Goal: Transaction & Acquisition: Purchase product/service

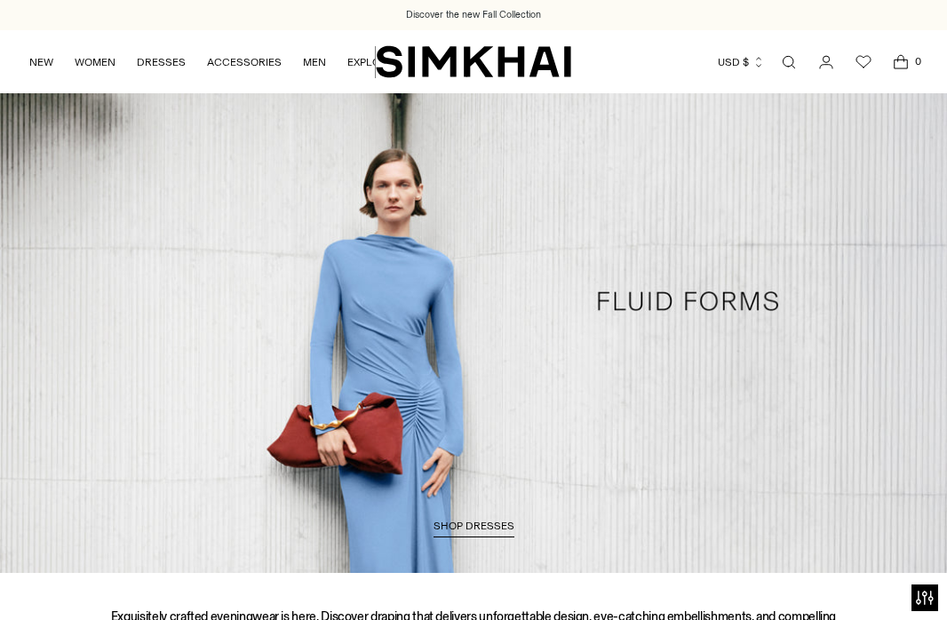
click at [791, 63] on link "Open search modal" at bounding box center [789, 62] width 36 height 36
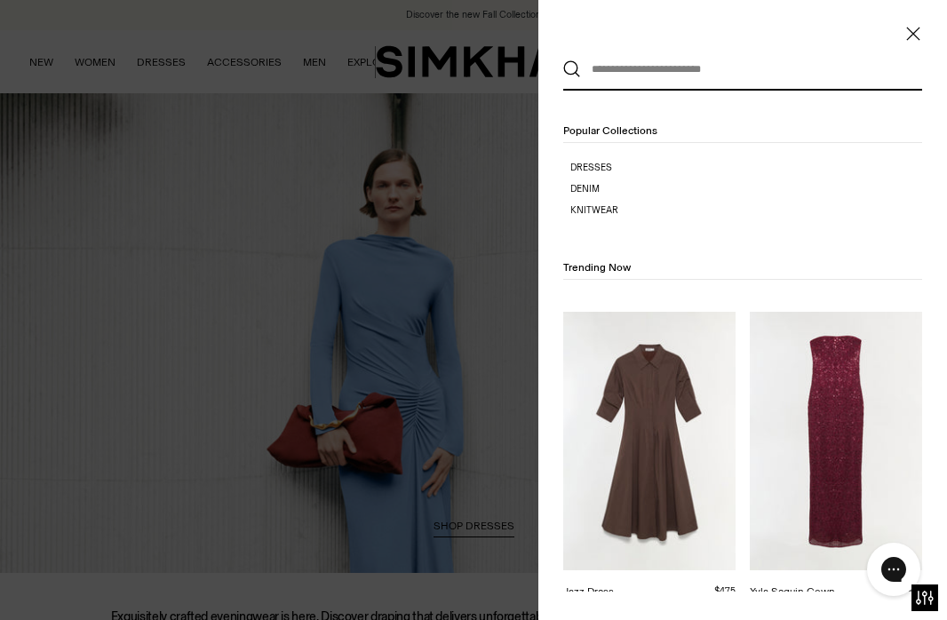
click at [715, 76] on input "text" at bounding box center [738, 69] width 315 height 39
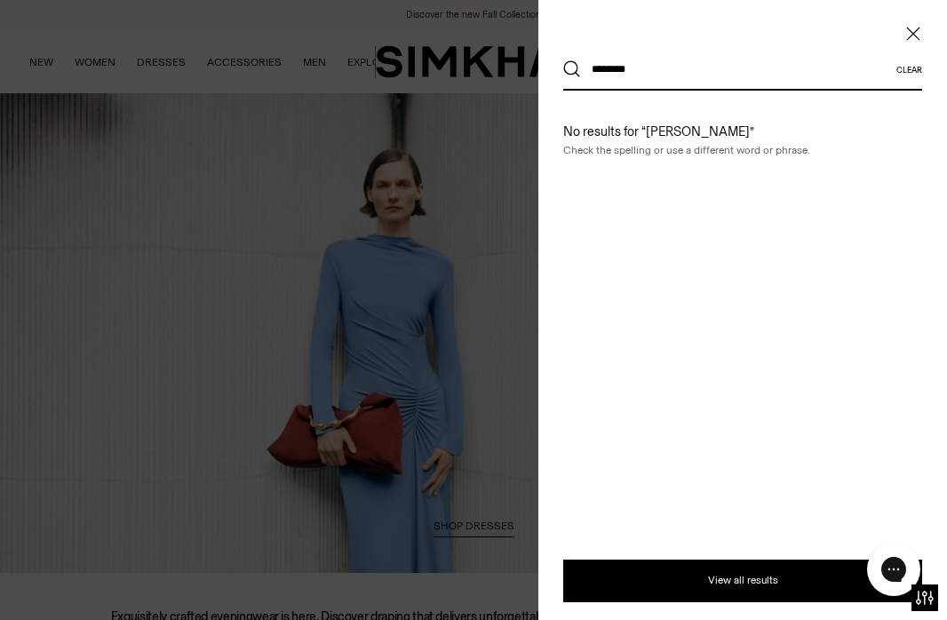
type input "********"
click at [572, 69] on button "Search" at bounding box center [572, 69] width 18 height 18
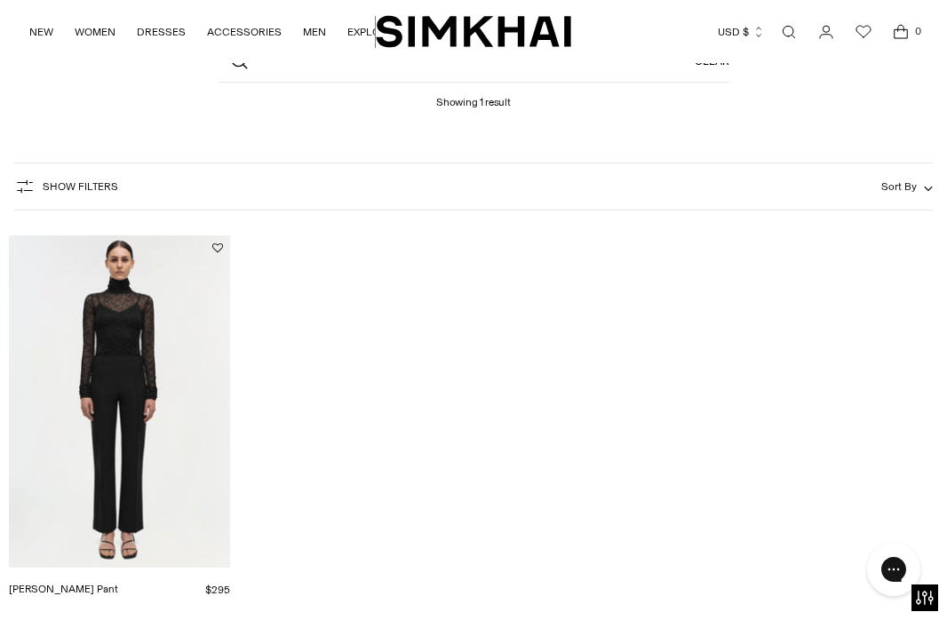
scroll to position [275, 0]
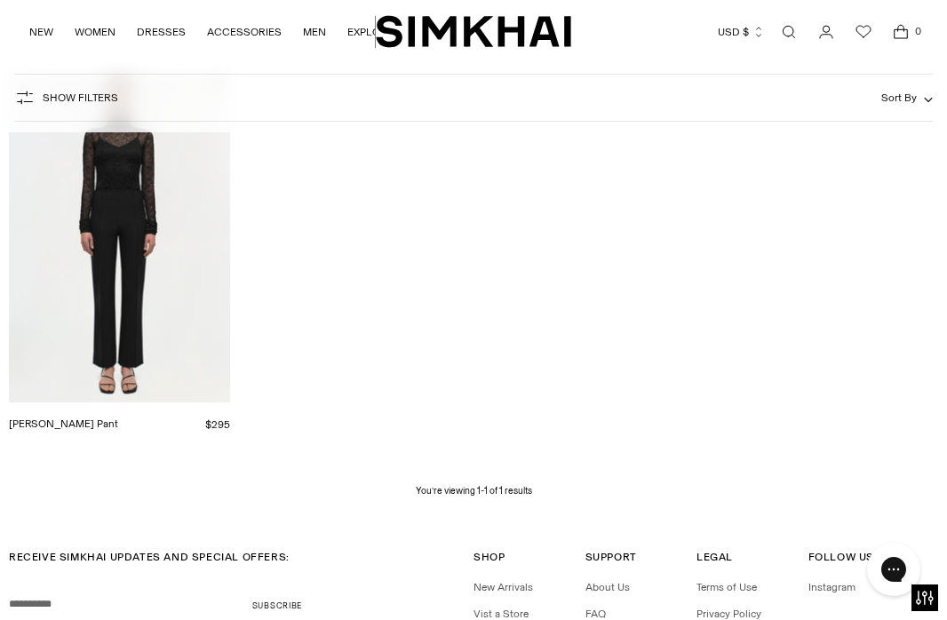
click at [0, 0] on img "Michelle Cropped Pant" at bounding box center [0, 0] width 0 height 0
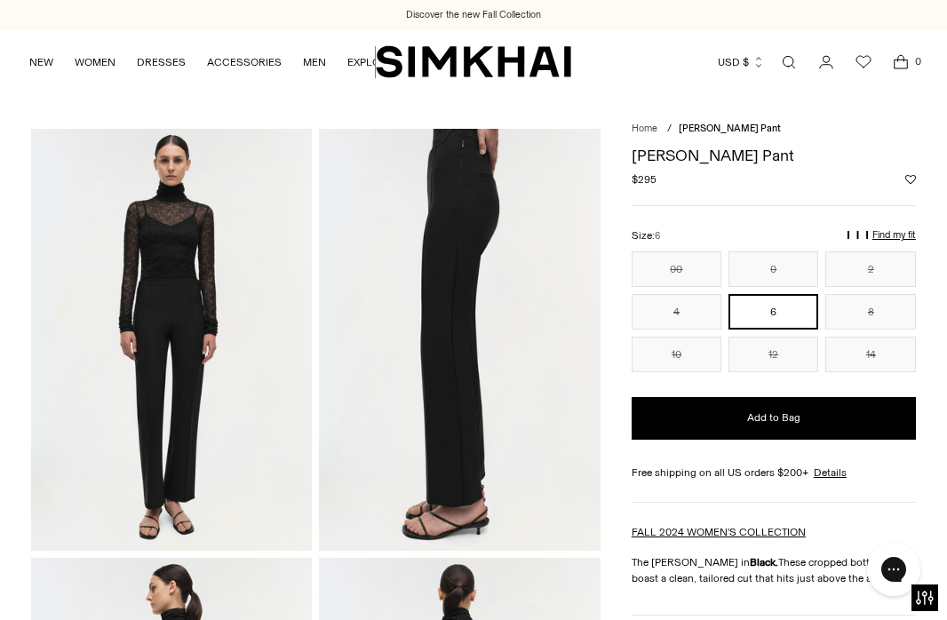
scroll to position [-1, 0]
click at [707, 197] on div "Michelle Cropped Pant Regular price $295 Unit price / per" at bounding box center [774, 176] width 284 height 59
click at [726, 531] on link "FALL 2024 WOMEN'S COLLECTION" at bounding box center [719, 532] width 174 height 12
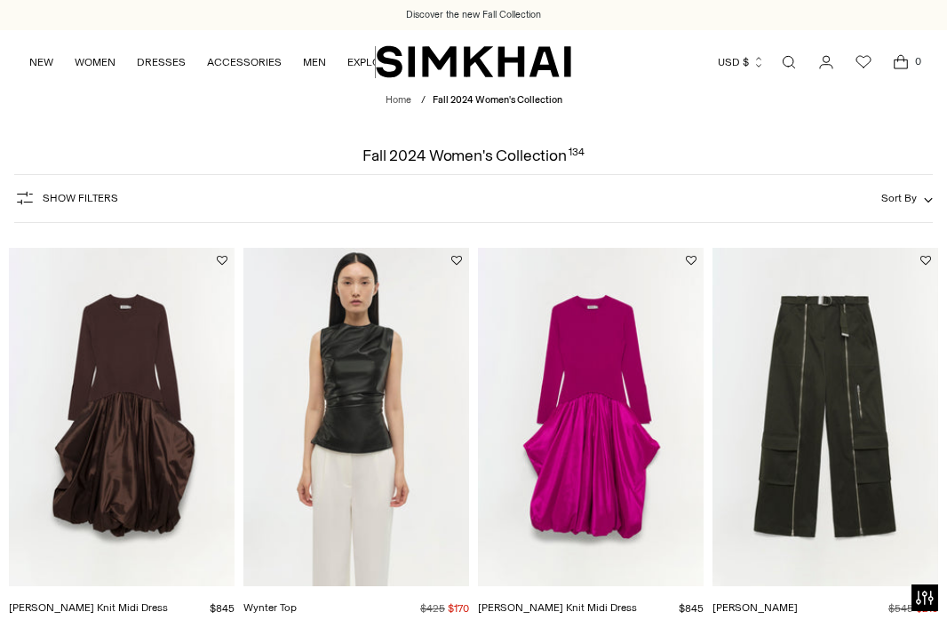
click at [792, 60] on link "Open search modal" at bounding box center [789, 62] width 36 height 36
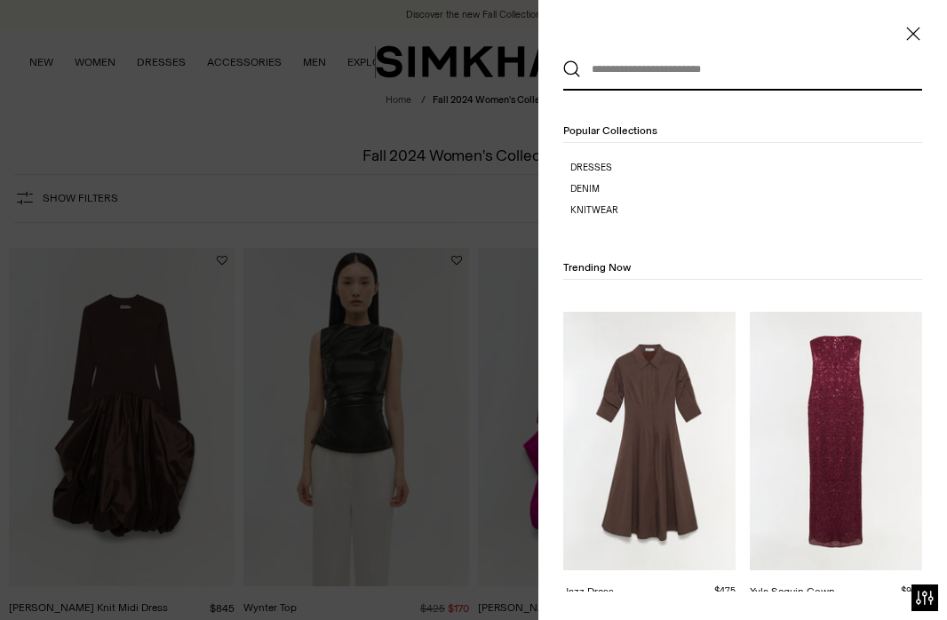
click at [697, 71] on input "text" at bounding box center [738, 69] width 315 height 39
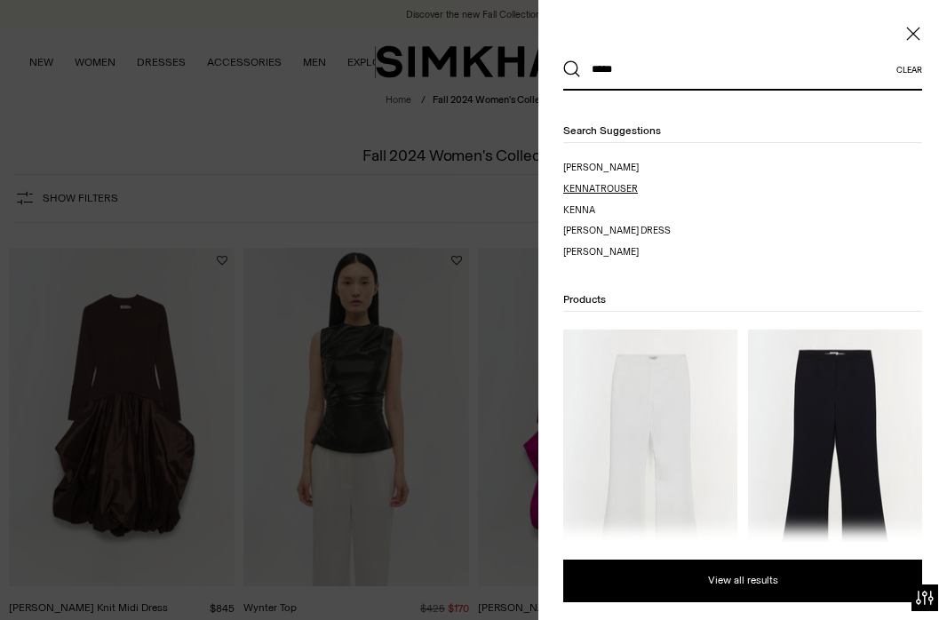
type input "*****"
click at [608, 189] on span "trouser" at bounding box center [616, 189] width 43 height 12
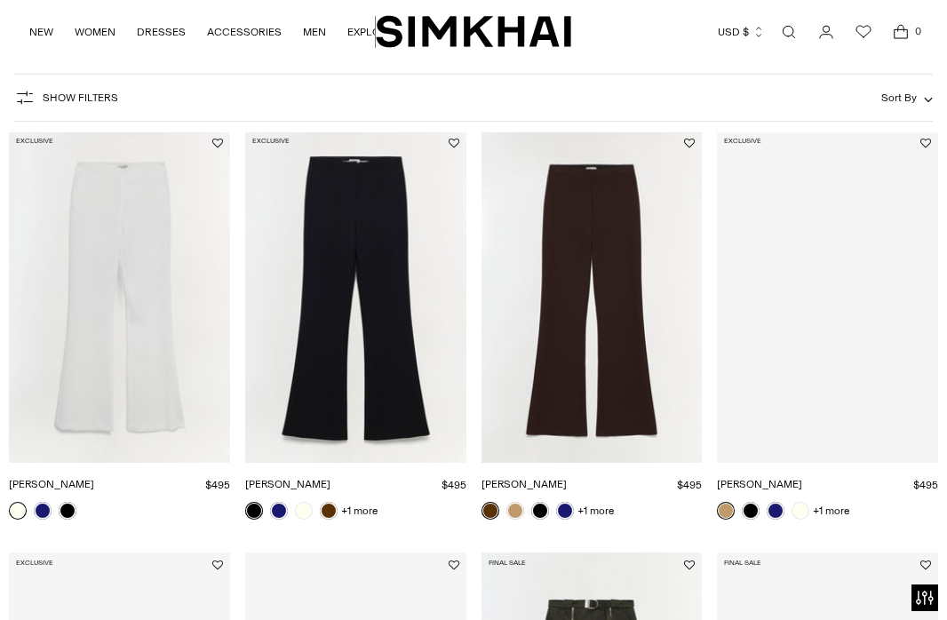
scroll to position [195, 0]
